Goal: Check status: Check status

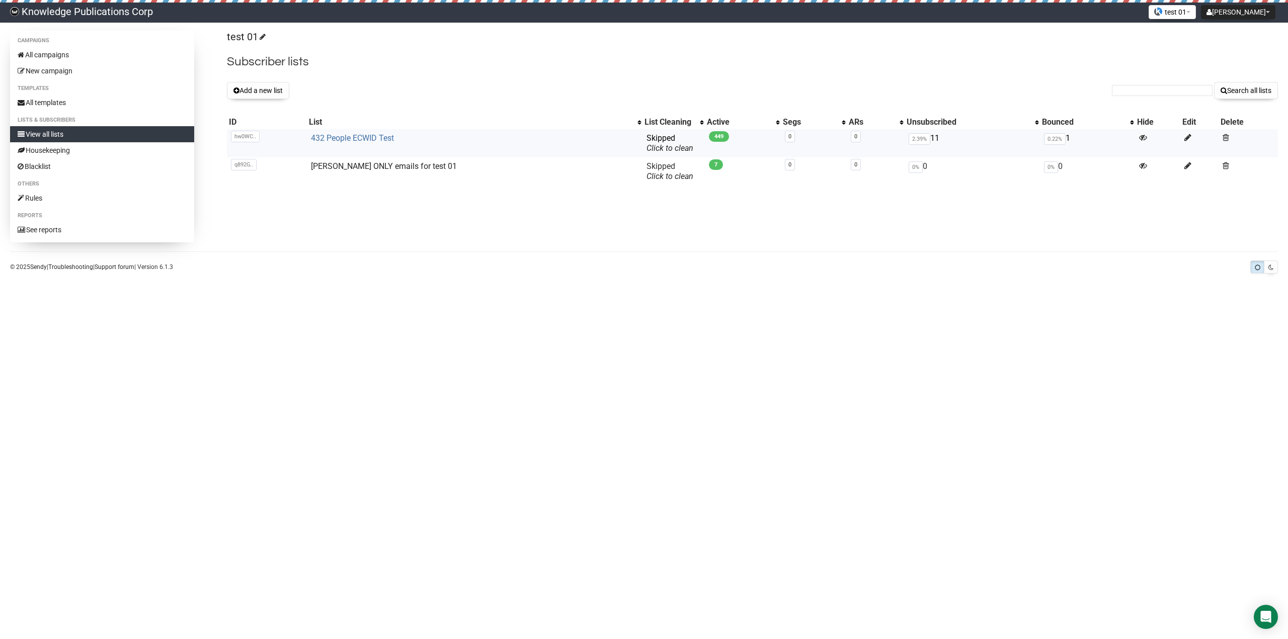
click at [354, 139] on link "432 People ECWID Test" at bounding box center [352, 138] width 83 height 10
click at [80, 57] on link "All campaigns" at bounding box center [102, 55] width 184 height 16
click at [370, 138] on link "432 People ECWID Test" at bounding box center [352, 138] width 83 height 10
click at [335, 137] on link "432 People ECWID Test" at bounding box center [352, 138] width 83 height 10
